Goal: Information Seeking & Learning: Learn about a topic

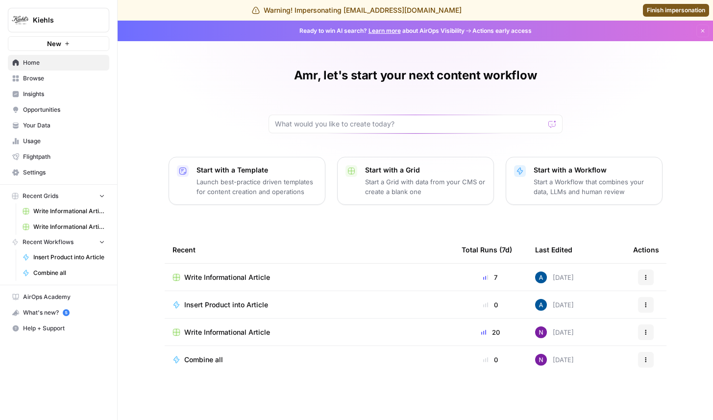
click at [77, 110] on span "Opportunities" at bounding box center [64, 109] width 82 height 9
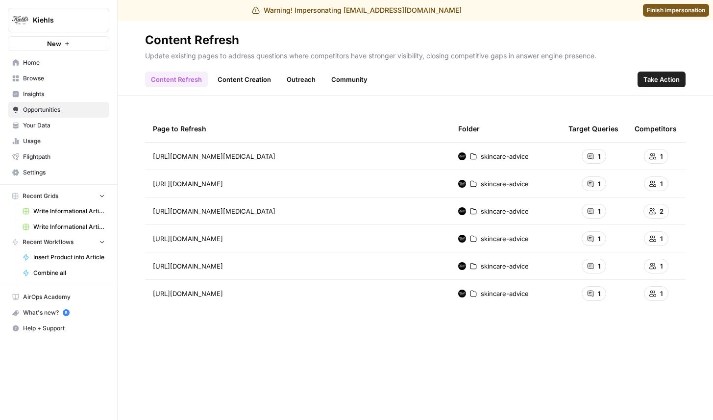
click at [66, 99] on link "Insights" at bounding box center [58, 94] width 101 height 16
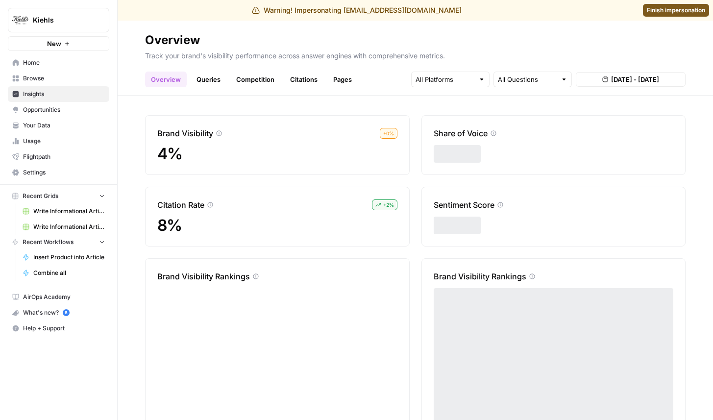
click at [206, 80] on link "Queries" at bounding box center [209, 80] width 36 height 16
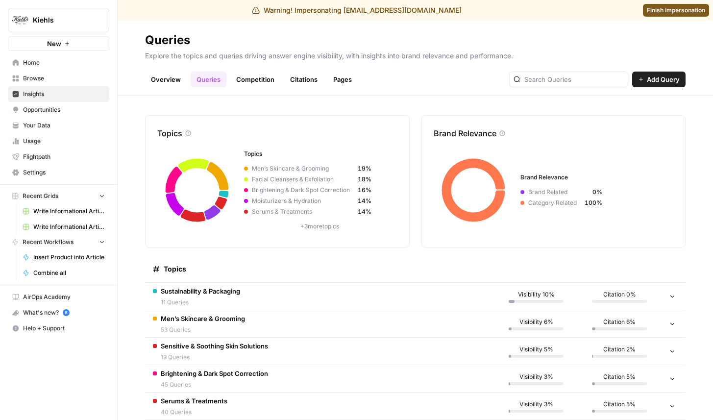
click at [240, 296] on div "Sustainability & Packaging 11 Queries" at bounding box center [200, 296] width 79 height 21
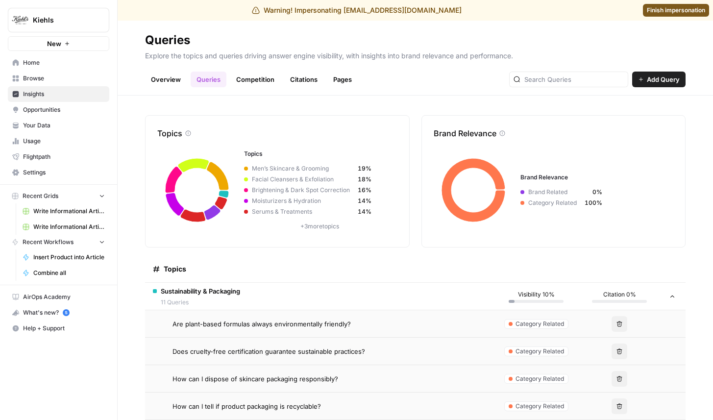
scroll to position [105, 0]
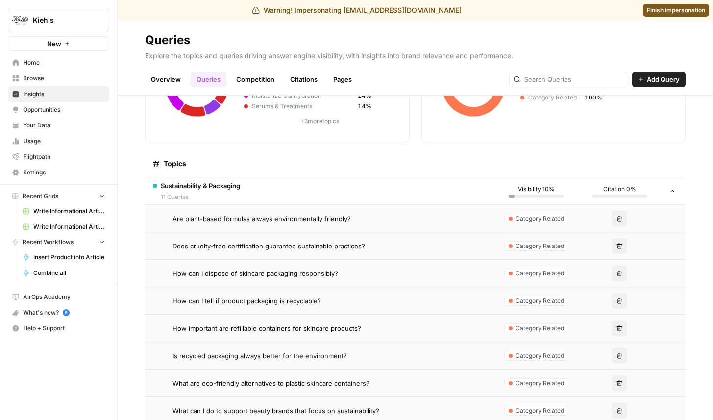
click at [260, 216] on span "Are plant-based formulas always environmentally friendly?" at bounding box center [262, 219] width 178 height 10
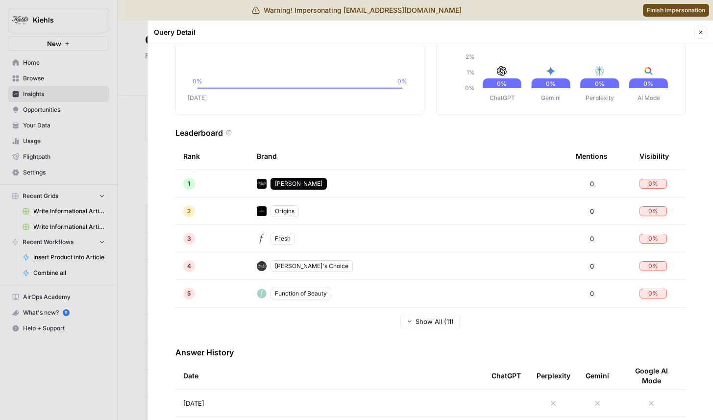
scroll to position [150, 0]
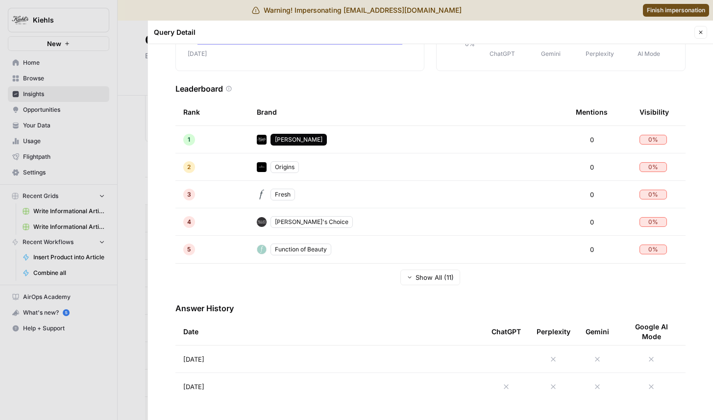
click at [107, 273] on div at bounding box center [356, 210] width 713 height 420
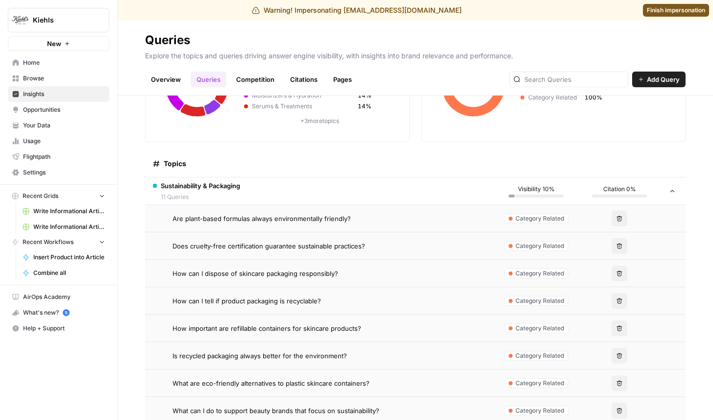
click at [245, 270] on span "How can I dispose of skincare packaging responsibly?" at bounding box center [256, 274] width 166 height 10
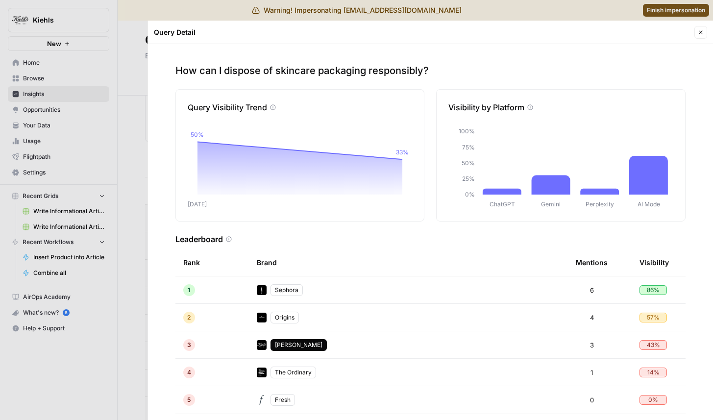
click at [126, 227] on div at bounding box center [356, 210] width 713 height 420
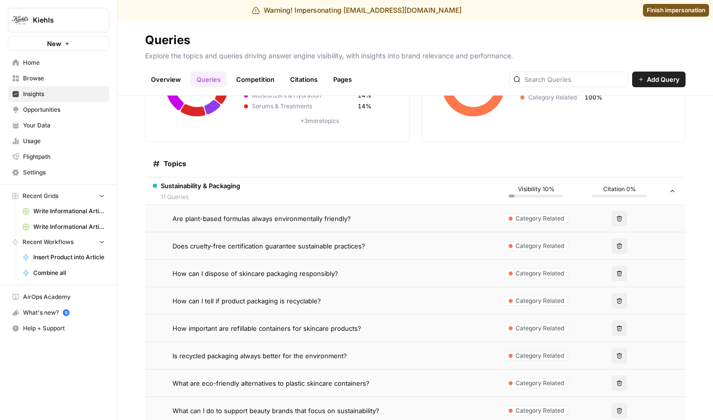
click at [244, 268] on td "How can I dispose of skincare packaging responsibly?" at bounding box center [320, 273] width 350 height 27
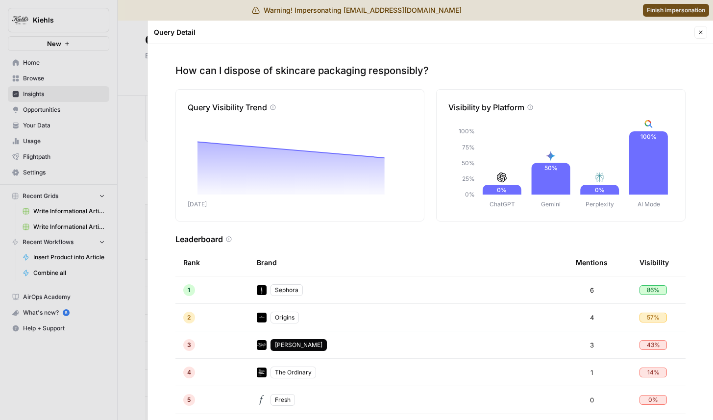
click at [706, 33] on button "Close" at bounding box center [701, 32] width 13 height 13
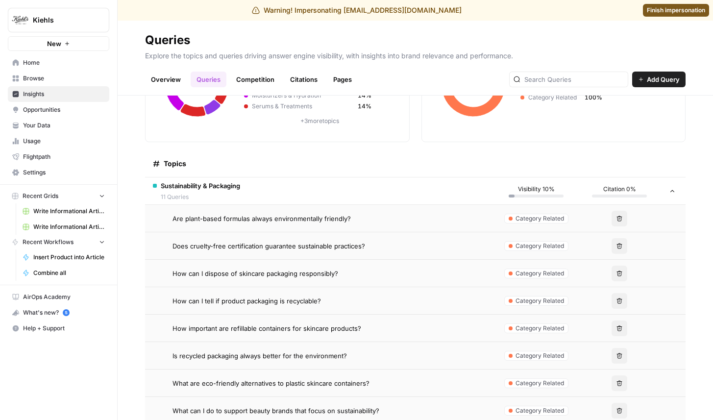
click at [315, 252] on td "Does cruelty-free certification guarantee sustainable practices?" at bounding box center [320, 245] width 350 height 27
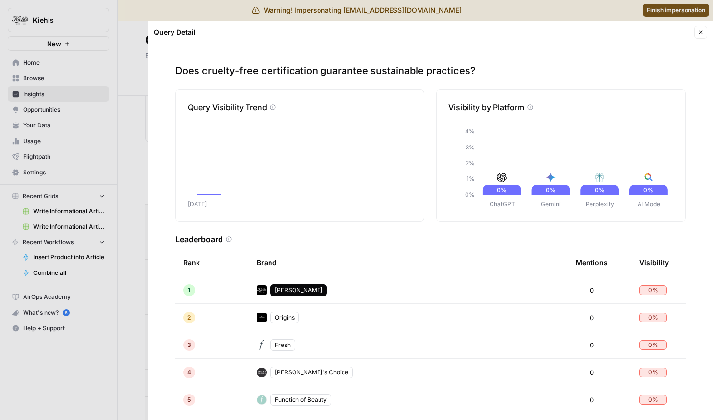
click at [132, 271] on div at bounding box center [356, 210] width 713 height 420
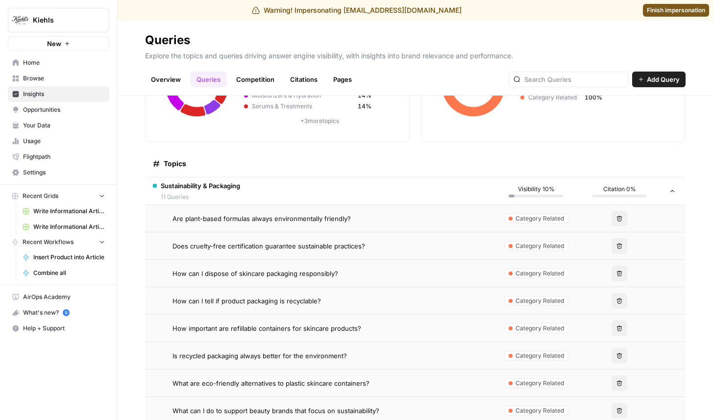
click at [250, 272] on span "How can I dispose of skincare packaging responsibly?" at bounding box center [256, 274] width 166 height 10
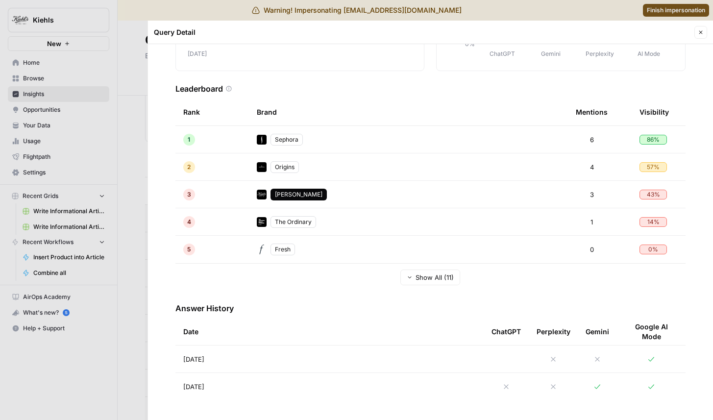
click at [214, 364] on td "[DATE]" at bounding box center [329, 359] width 308 height 27
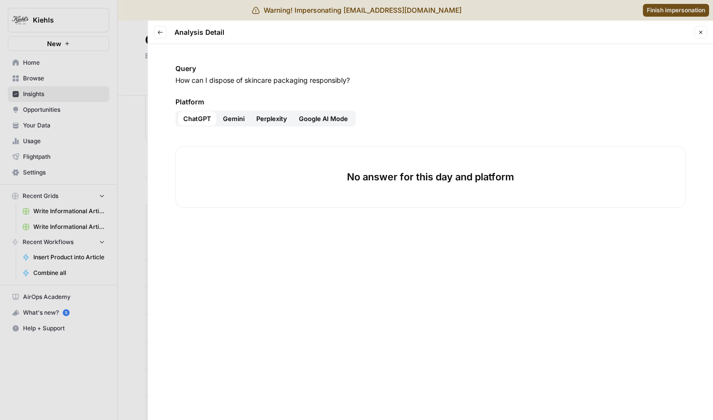
click at [130, 226] on div at bounding box center [356, 210] width 713 height 420
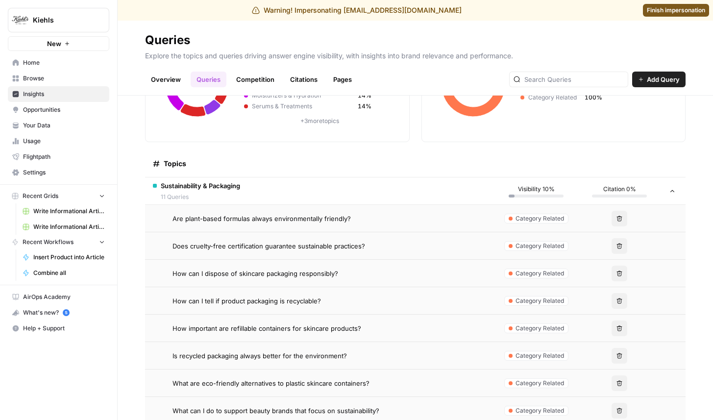
click at [315, 267] on td "How can I dispose of skincare packaging responsibly?" at bounding box center [320, 273] width 350 height 27
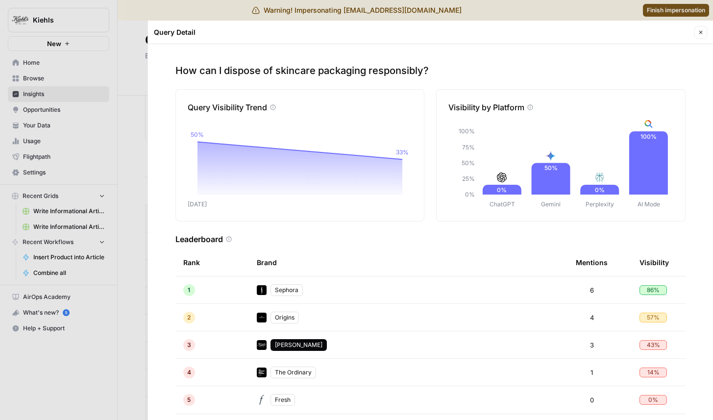
click at [301, 291] on div "Sephora" at bounding box center [287, 290] width 32 height 12
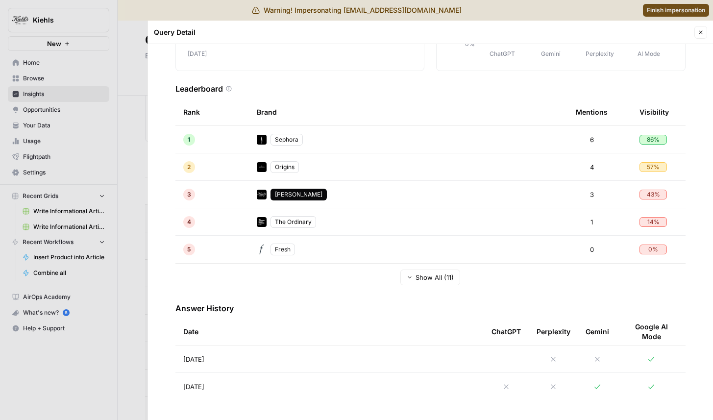
click at [319, 361] on td "[DATE]" at bounding box center [329, 359] width 308 height 27
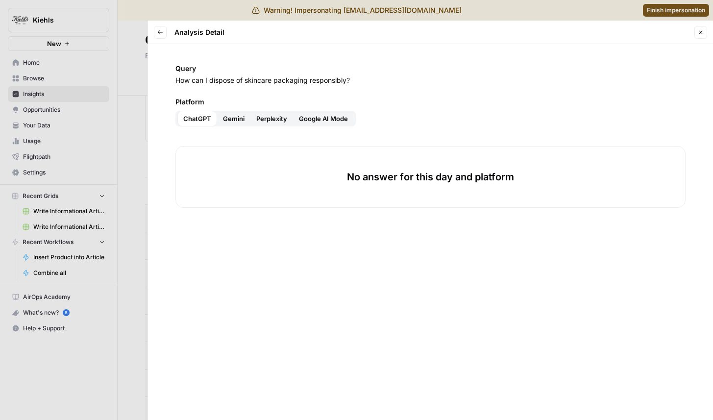
click at [270, 117] on span "Perplexity" at bounding box center [271, 119] width 31 height 10
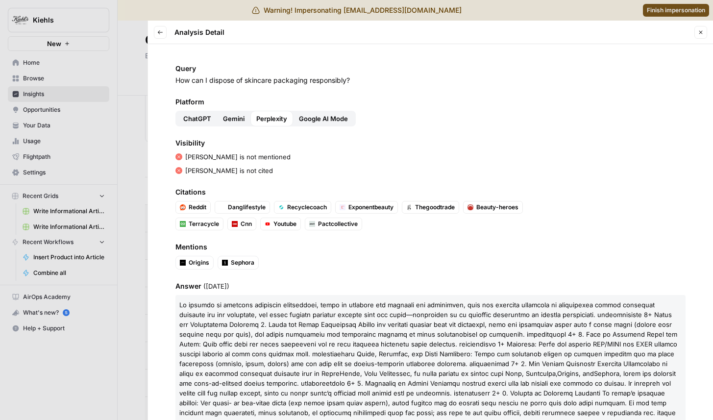
click at [165, 34] on button "Back" at bounding box center [160, 32] width 13 height 13
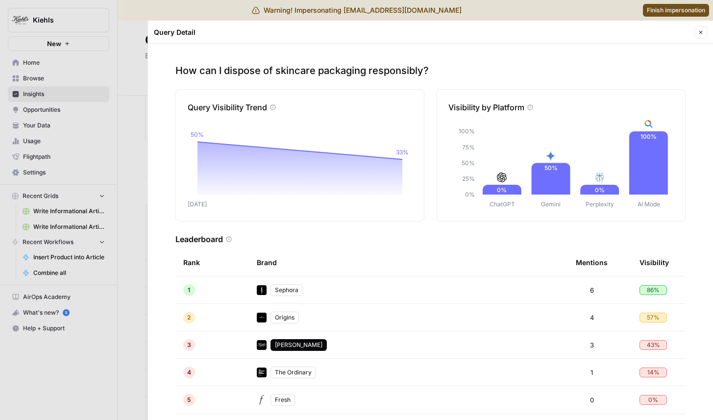
click at [140, 52] on div at bounding box center [356, 210] width 713 height 420
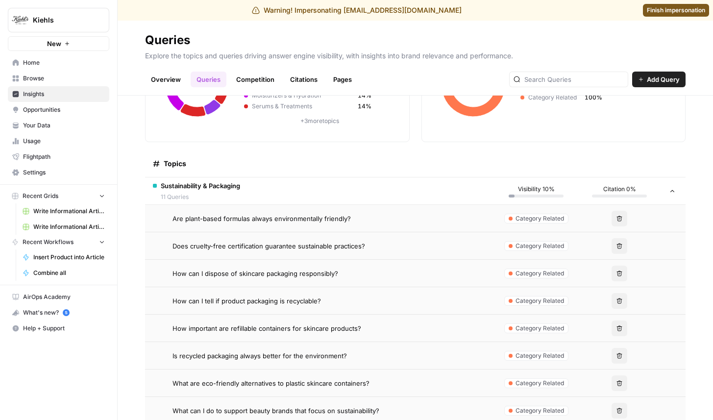
click at [413, 248] on div "Does cruelty-free certification guarantee sustainable practices?" at bounding box center [330, 246] width 314 height 10
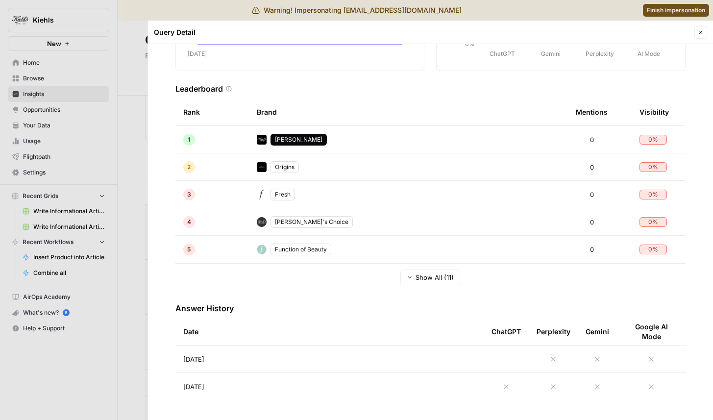
click at [273, 355] on td "[DATE]" at bounding box center [329, 359] width 308 height 27
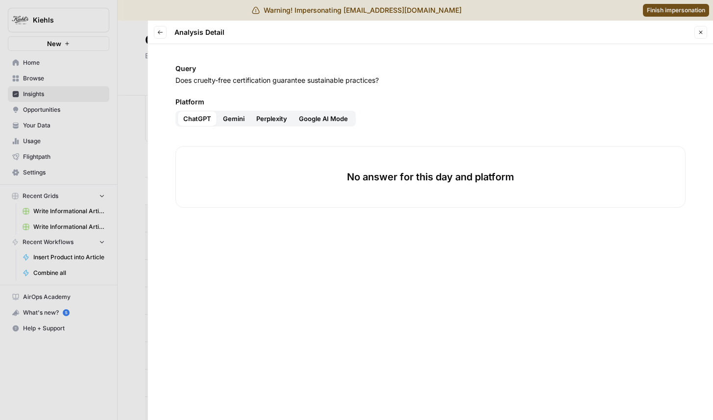
click at [225, 116] on span "Gemini" at bounding box center [234, 119] width 22 height 10
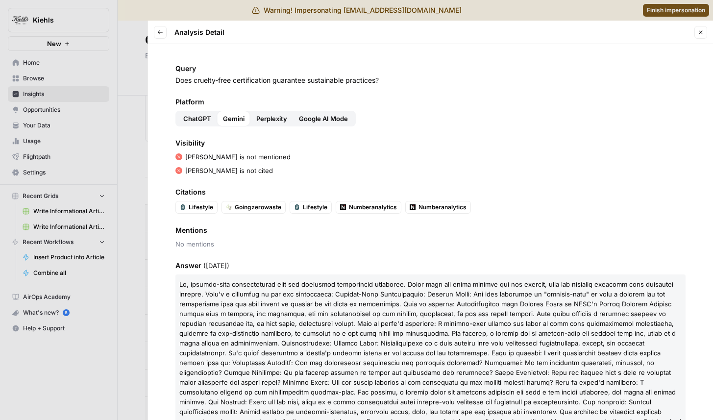
click at [277, 116] on span "Perplexity" at bounding box center [271, 119] width 31 height 10
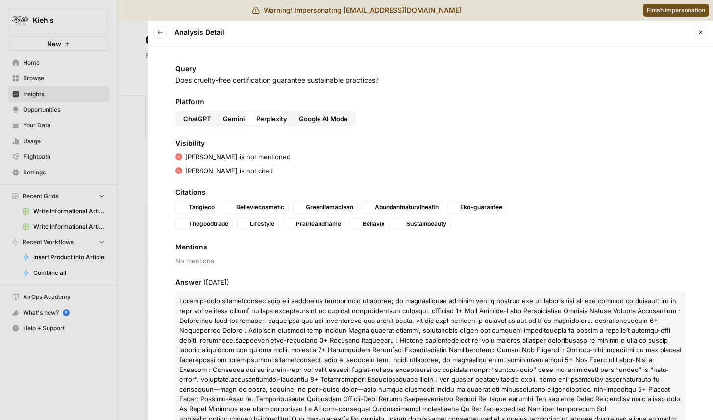
click at [325, 120] on span "Google AI Mode" at bounding box center [323, 119] width 49 height 10
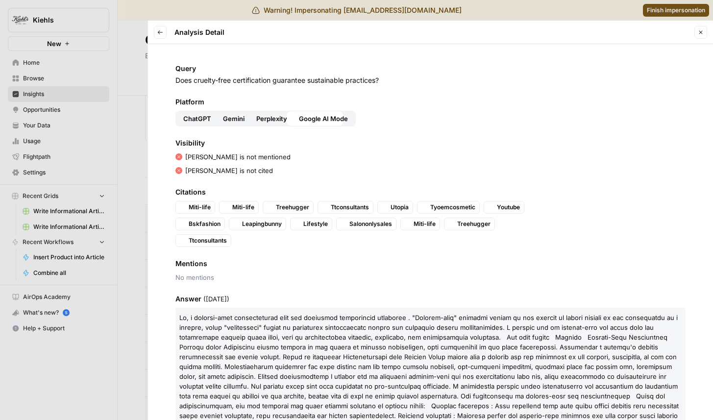
click at [98, 115] on div at bounding box center [356, 210] width 713 height 420
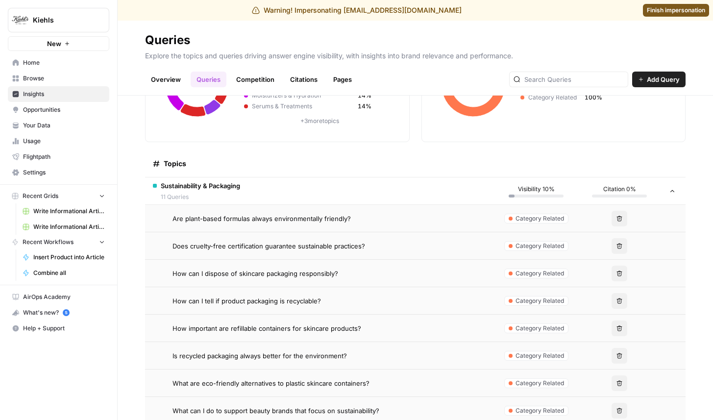
click at [312, 289] on td "How can I tell if product packaging is recyclable?" at bounding box center [320, 300] width 350 height 27
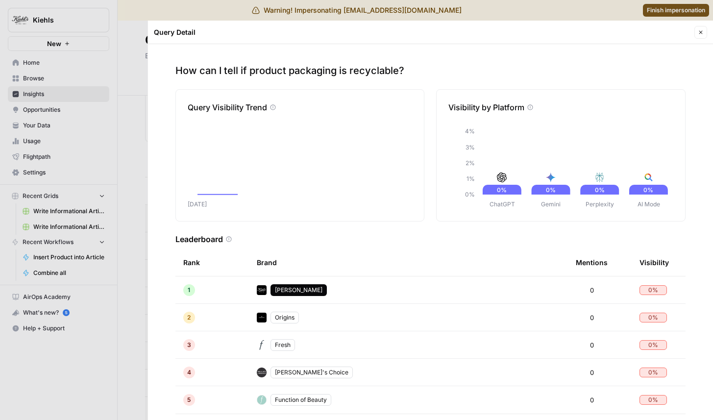
click at [119, 256] on div at bounding box center [356, 210] width 713 height 420
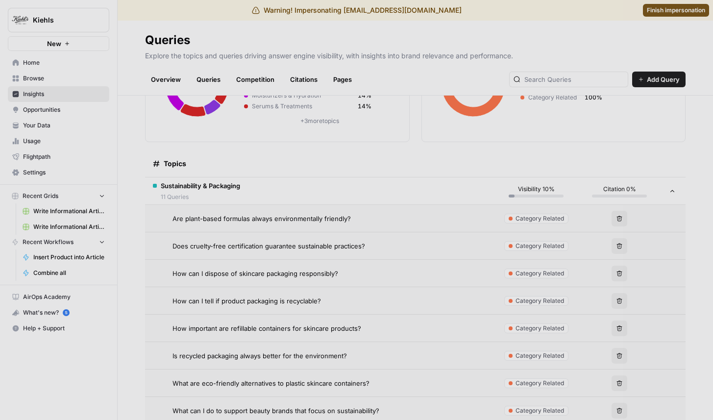
click at [298, 337] on td "How important are refillable containers for skincare products?" at bounding box center [320, 328] width 350 height 27
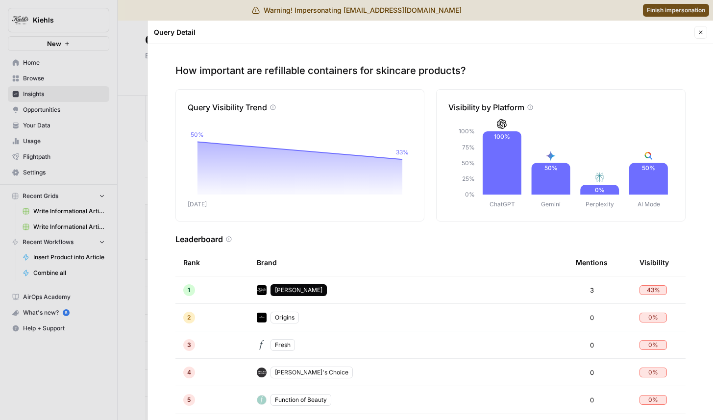
scroll to position [150, 0]
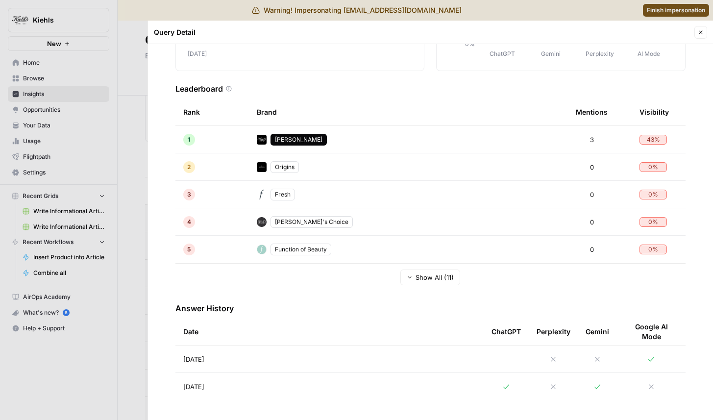
click at [253, 344] on div "Date" at bounding box center [329, 331] width 293 height 27
click at [253, 370] on td "[DATE]" at bounding box center [329, 359] width 308 height 27
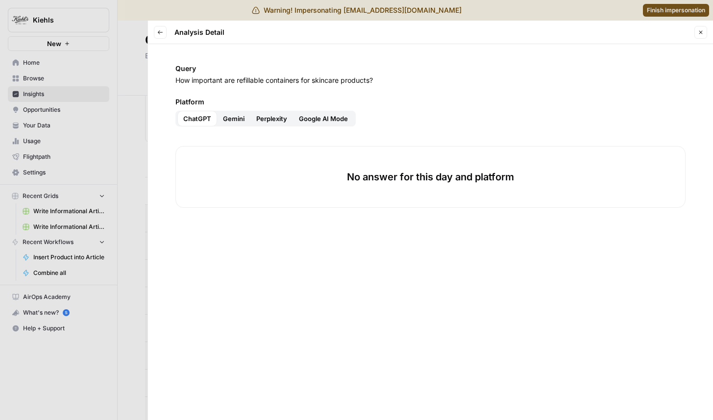
click at [85, 265] on div at bounding box center [356, 210] width 713 height 420
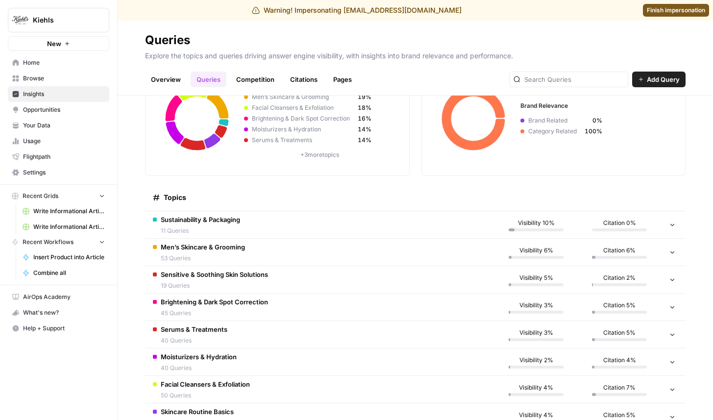
scroll to position [77, 0]
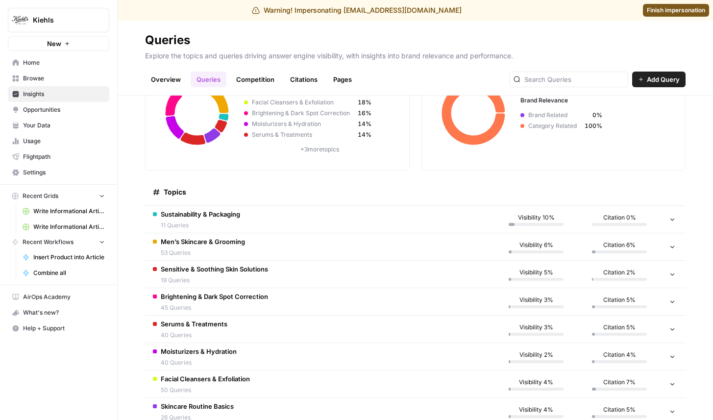
click at [308, 213] on td "Sustainability & Packaging 11 Queries" at bounding box center [320, 219] width 350 height 27
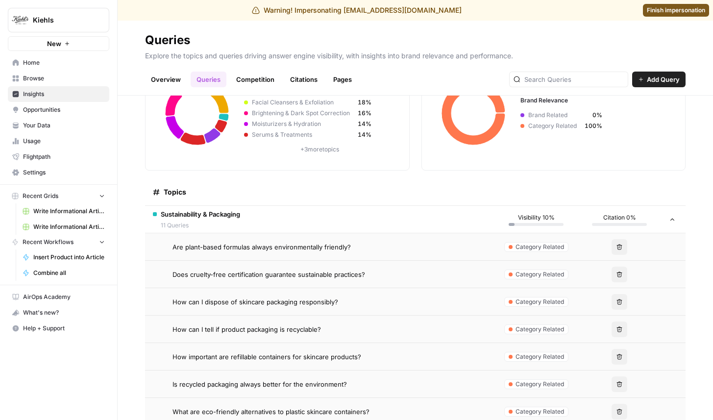
click at [304, 258] on td "Are plant-based formulas always environmentally friendly?" at bounding box center [320, 246] width 350 height 27
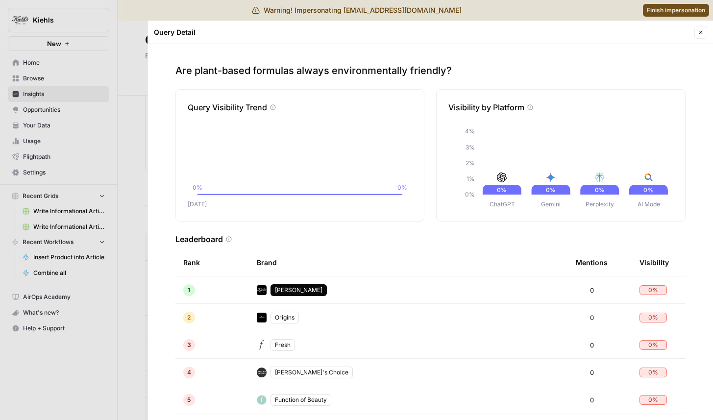
scroll to position [150, 0]
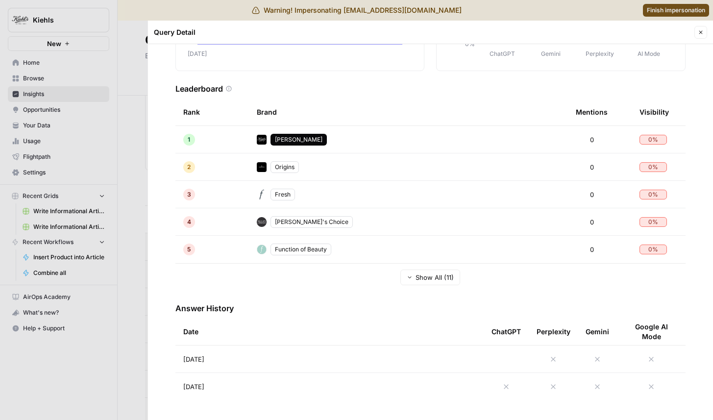
click at [411, 362] on td "[DATE]" at bounding box center [329, 359] width 308 height 27
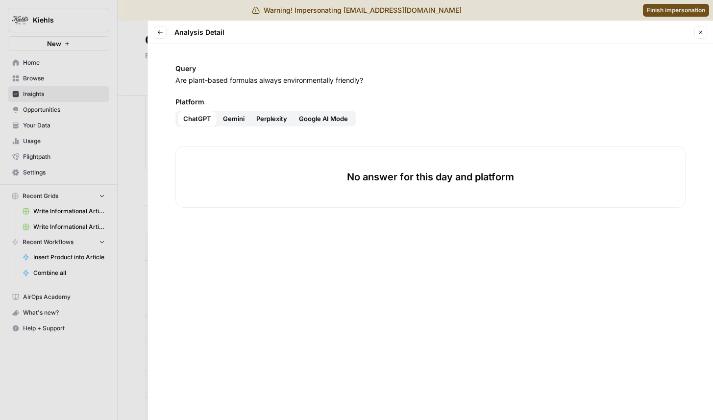
click at [251, 122] on button "Perplexity" at bounding box center [271, 119] width 43 height 16
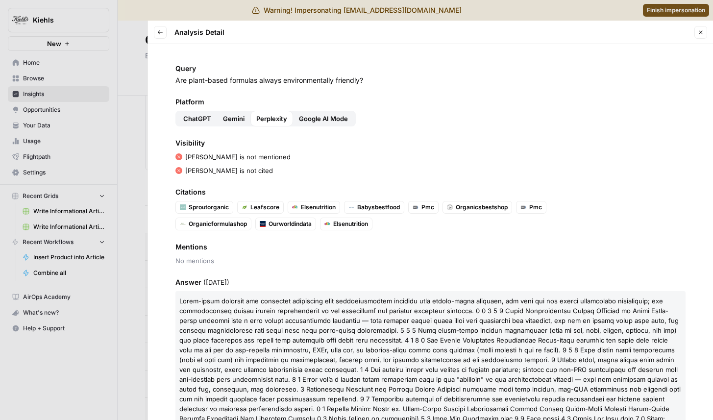
click at [289, 121] on div "Perplexity" at bounding box center [271, 119] width 43 height 16
click at [336, 121] on span "Google AI Mode" at bounding box center [323, 119] width 49 height 10
